Goal: Task Accomplishment & Management: Manage account settings

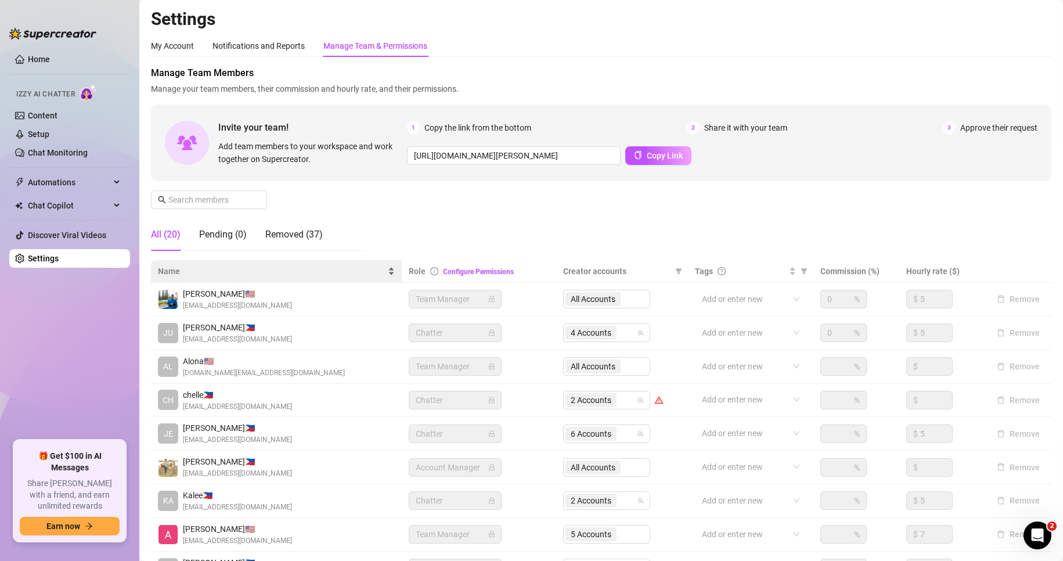
scroll to position [139, 0]
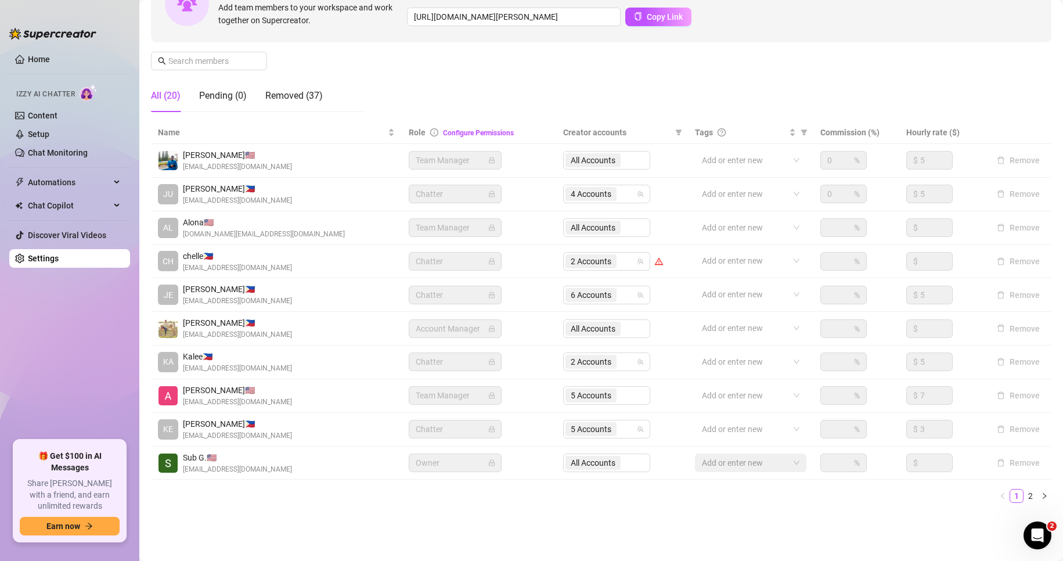
click at [59, 262] on link "Settings" at bounding box center [43, 258] width 31 height 9
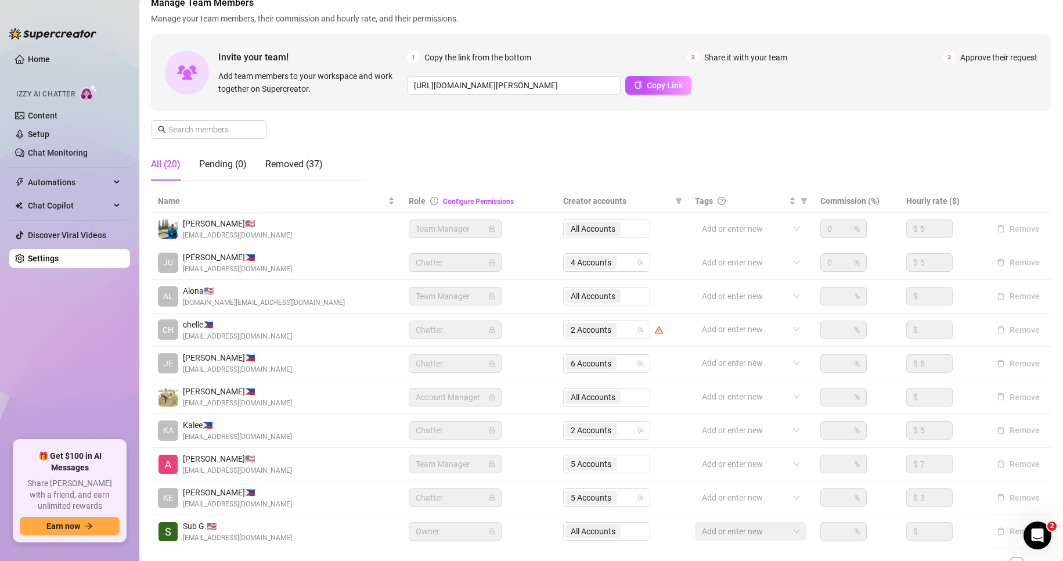
scroll to position [139, 0]
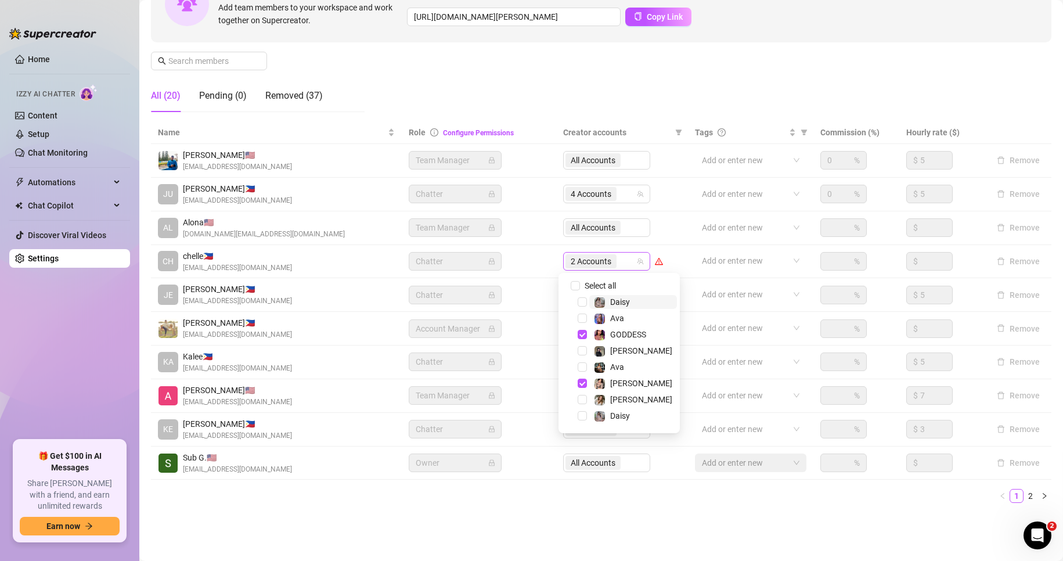
click at [585, 261] on span "2 Accounts" at bounding box center [591, 261] width 41 height 13
click at [584, 334] on span "Select tree node" at bounding box center [582, 334] width 9 height 9
click at [585, 350] on span "Select tree node" at bounding box center [582, 350] width 9 height 9
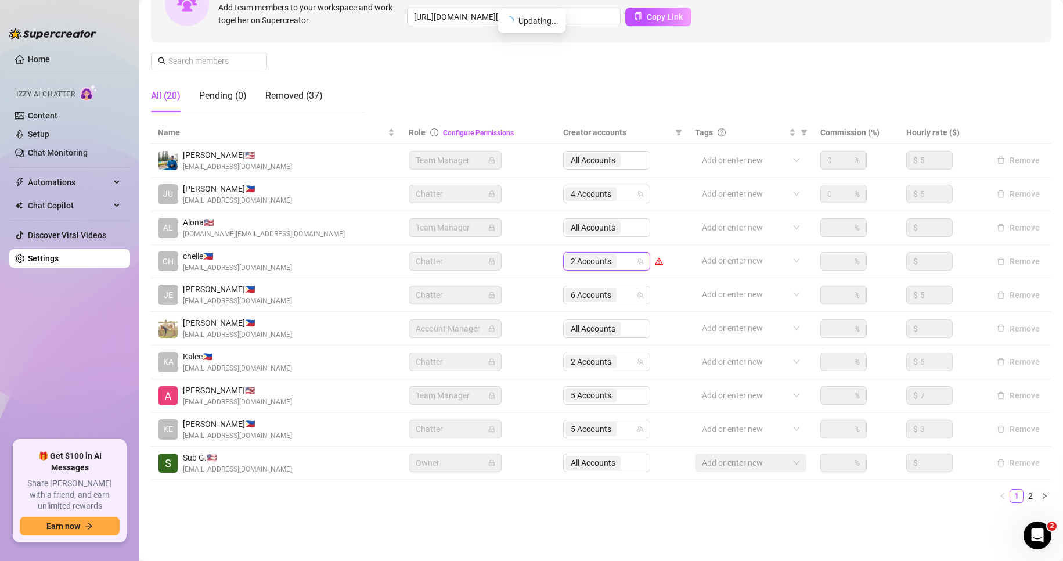
click at [441, 491] on ul "1 2" at bounding box center [601, 496] width 900 height 14
click at [34, 132] on link "Setup" at bounding box center [38, 133] width 21 height 9
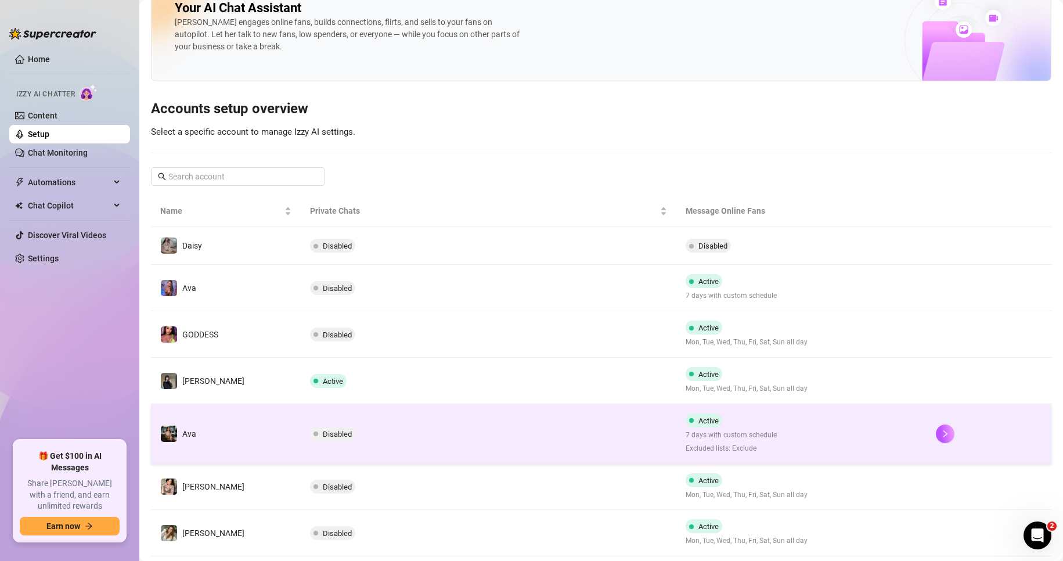
scroll to position [27, 0]
